Goal: Task Accomplishment & Management: Manage account settings

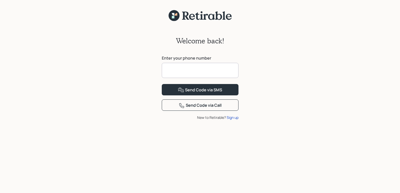
click at [173, 68] on input at bounding box center [200, 70] width 77 height 15
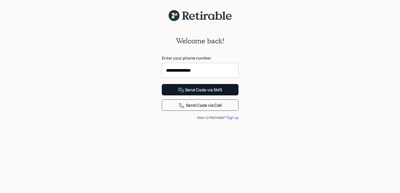
type input "**********"
click at [193, 93] on div "Send Code via SMS" at bounding box center [200, 90] width 44 height 6
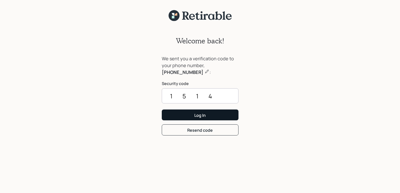
type input "1514"
click at [194, 116] on div "Log In" at bounding box center [199, 115] width 11 height 6
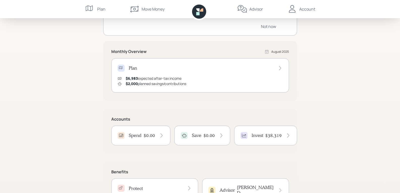
scroll to position [71, 0]
click at [243, 138] on div at bounding box center [243, 134] width 7 height 7
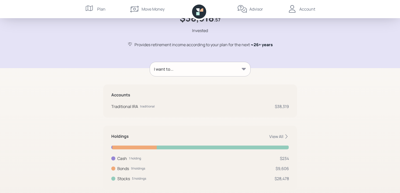
scroll to position [40, 0]
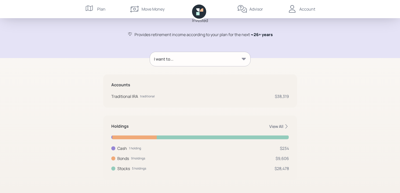
click at [277, 125] on div "View All" at bounding box center [279, 127] width 20 height 6
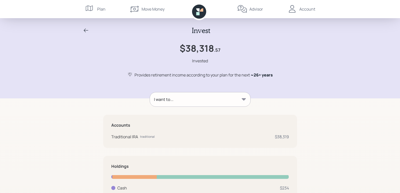
scroll to position [10, 0]
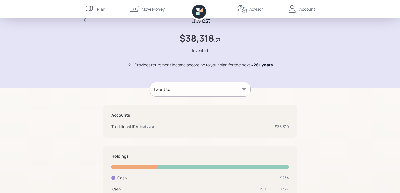
click at [303, 10] on div "Account" at bounding box center [307, 9] width 16 height 6
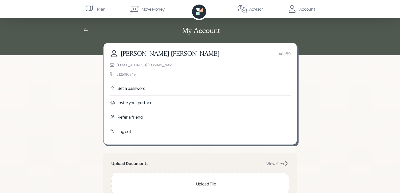
click at [88, 29] on icon at bounding box center [86, 30] width 6 height 6
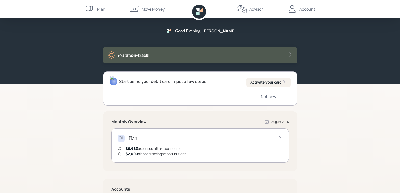
click at [280, 140] on icon at bounding box center [279, 138] width 5 height 5
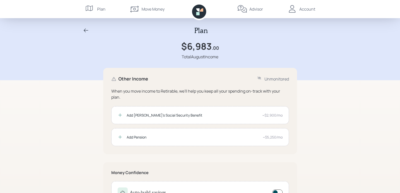
click at [87, 8] on icon at bounding box center [88, 9] width 7 height 6
click at [88, 31] on icon at bounding box center [86, 30] width 6 height 6
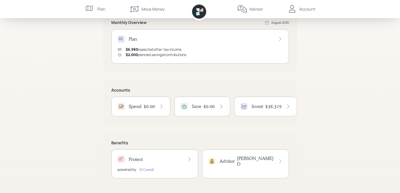
scroll to position [101, 0]
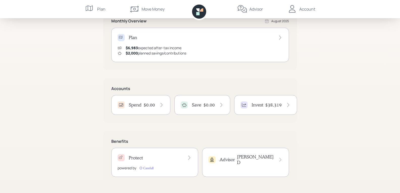
click at [262, 106] on h4 "Invest" at bounding box center [257, 105] width 12 height 6
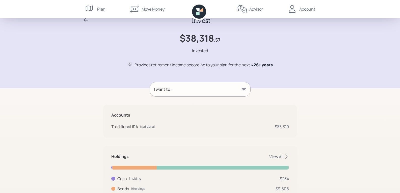
scroll to position [41, 0]
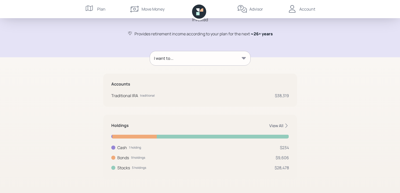
click at [277, 126] on div "View All" at bounding box center [279, 126] width 20 height 6
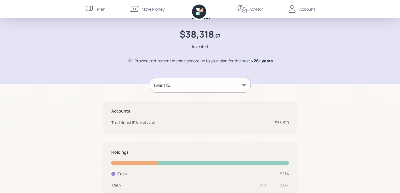
scroll to position [0, 0]
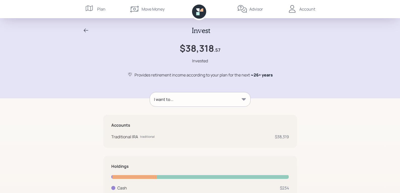
click at [84, 30] on icon at bounding box center [86, 30] width 5 height 4
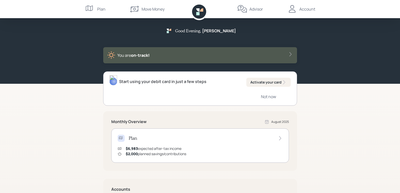
click at [307, 13] on div "Account" at bounding box center [301, 9] width 28 height 18
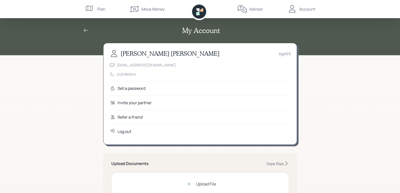
click at [130, 132] on div "Log out" at bounding box center [124, 131] width 14 height 6
